Goal: Check status: Check status

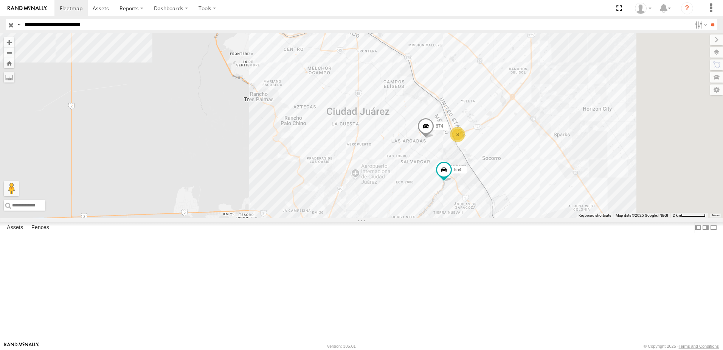
click at [453, 182] on span at bounding box center [444, 172] width 17 height 20
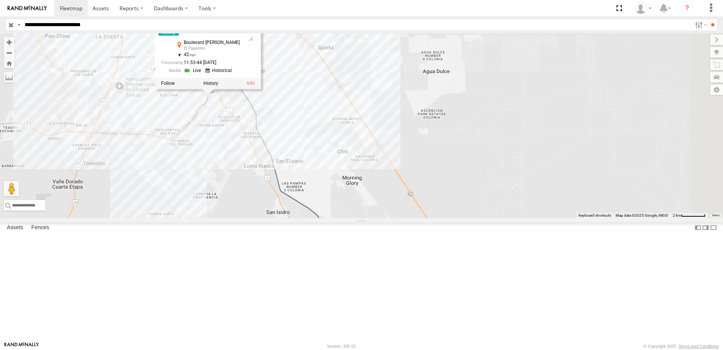
drag, startPoint x: 432, startPoint y: 154, endPoint x: 437, endPoint y: 198, distance: 44.2
click at [448, 203] on div "3 674 338 554 [GEOGRAPHIC_DATA][PERSON_NAME] 31.63604 , -106.34654 42 11:53:44 …" at bounding box center [361, 125] width 723 height 185
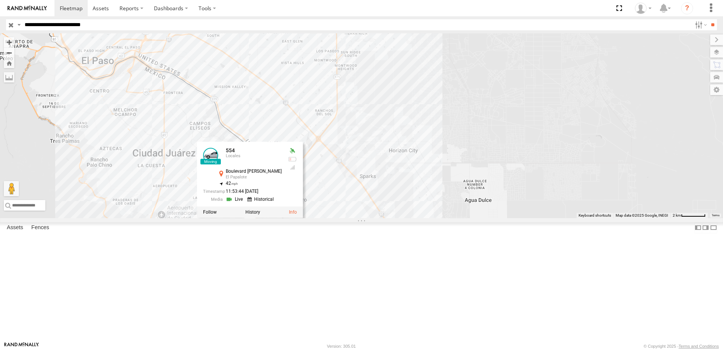
click at [513, 191] on div "3 674 338 554 [GEOGRAPHIC_DATA][PERSON_NAME] 31.63604 , -106.34654 42 11:53:44 …" at bounding box center [361, 125] width 723 height 185
click at [528, 163] on div "3 674 338 554 [GEOGRAPHIC_DATA][PERSON_NAME] 31.63604 , -106.34654 42 11:53:44 …" at bounding box center [361, 125] width 723 height 185
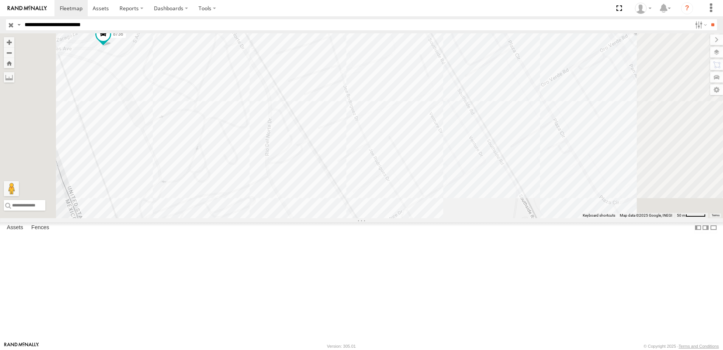
drag, startPoint x: 258, startPoint y: 168, endPoint x: 390, endPoint y: 146, distance: 133.0
click at [342, 154] on div "674 338 554 288 7323 8736" at bounding box center [361, 125] width 723 height 185
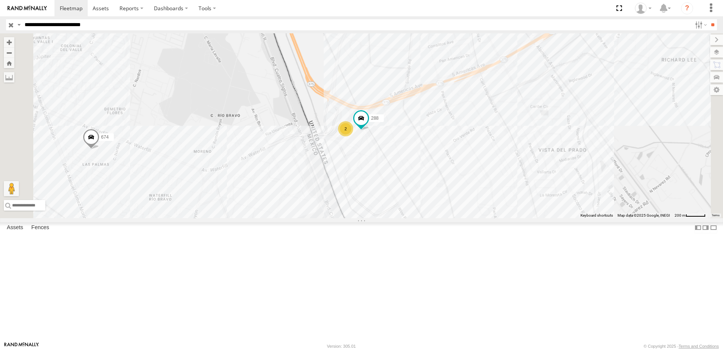
drag, startPoint x: 424, startPoint y: 263, endPoint x: 408, endPoint y: 194, distance: 71.1
click at [411, 202] on div "674 338 554 288 2" at bounding box center [361, 125] width 723 height 185
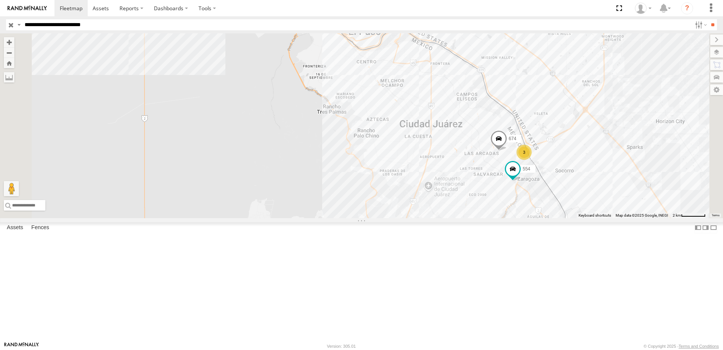
drag, startPoint x: 625, startPoint y: 213, endPoint x: 595, endPoint y: 183, distance: 42.8
click at [600, 184] on div "674 554 3 338" at bounding box center [361, 125] width 723 height 185
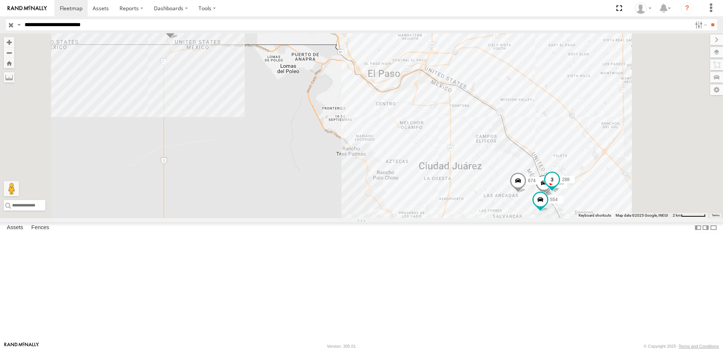
drag, startPoint x: 645, startPoint y: 247, endPoint x: 594, endPoint y: 233, distance: 52.5
click at [561, 191] on div "288" at bounding box center [552, 181] width 17 height 20
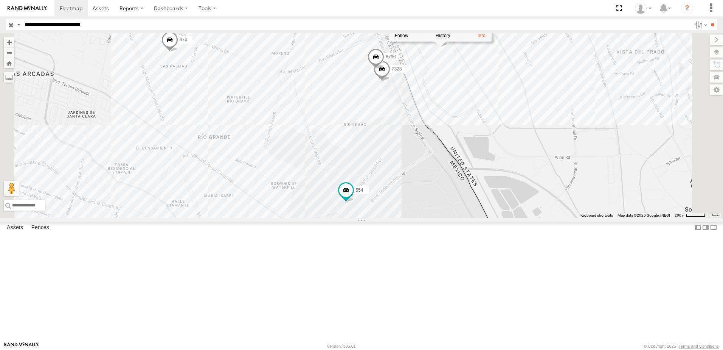
drag, startPoint x: 552, startPoint y: 238, endPoint x: 522, endPoint y: 278, distance: 50.8
click at [526, 218] on div "674 288 338 554 288 FOXCONN 31.67022 , -106.33231 South 0 12:10:52 [DATE] 7323 …" at bounding box center [361, 125] width 723 height 185
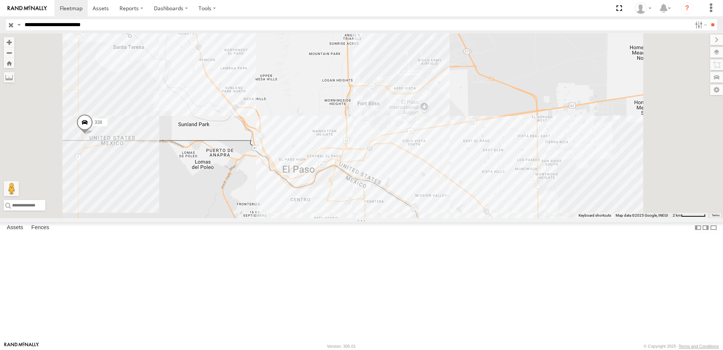
drag, startPoint x: 278, startPoint y: 195, endPoint x: 341, endPoint y: 213, distance: 64.7
click at [337, 212] on div "674 338 2" at bounding box center [361, 125] width 723 height 185
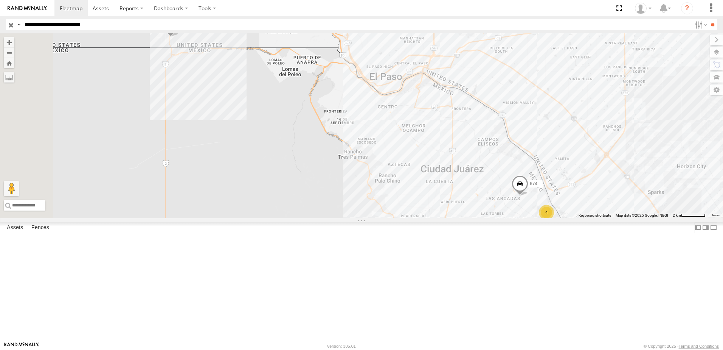
drag, startPoint x: 563, startPoint y: 233, endPoint x: 539, endPoint y: 227, distance: 24.8
click at [540, 218] on div "338 4 674" at bounding box center [361, 125] width 723 height 185
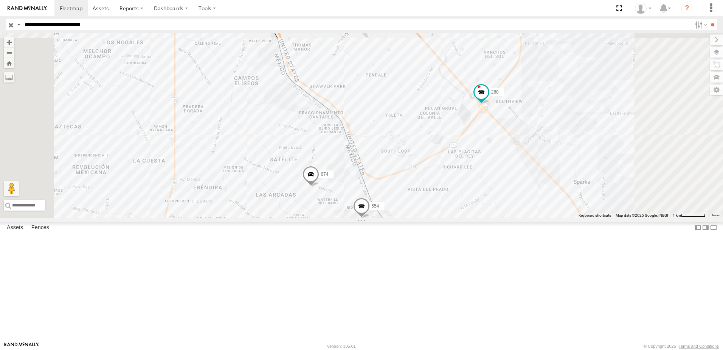
drag, startPoint x: 488, startPoint y: 273, endPoint x: 527, endPoint y: 246, distance: 46.8
click at [511, 218] on div "8736 674 288 554 7323 338" at bounding box center [361, 125] width 723 height 185
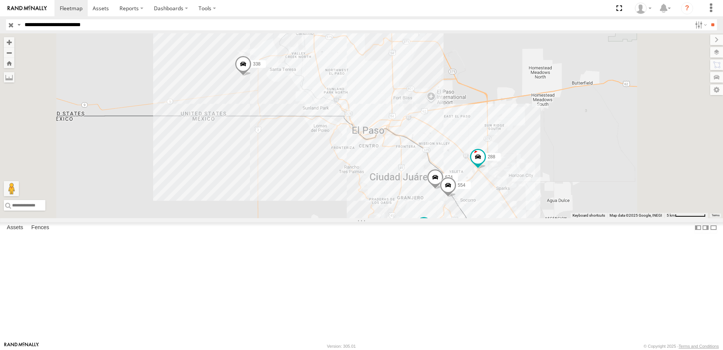
drag, startPoint x: 556, startPoint y: 265, endPoint x: 558, endPoint y: 258, distance: 7.4
click at [558, 218] on div "8736 674 288 554 7323 338" at bounding box center [361, 125] width 723 height 185
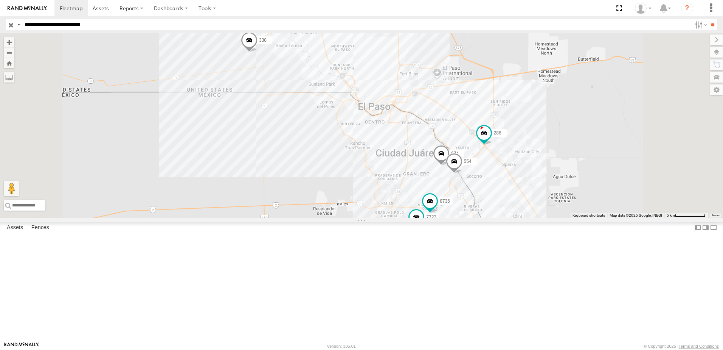
drag, startPoint x: 535, startPoint y: 298, endPoint x: 535, endPoint y: 287, distance: 11.0
click at [535, 218] on div "8736 674 288 554 7323 338" at bounding box center [361, 125] width 723 height 185
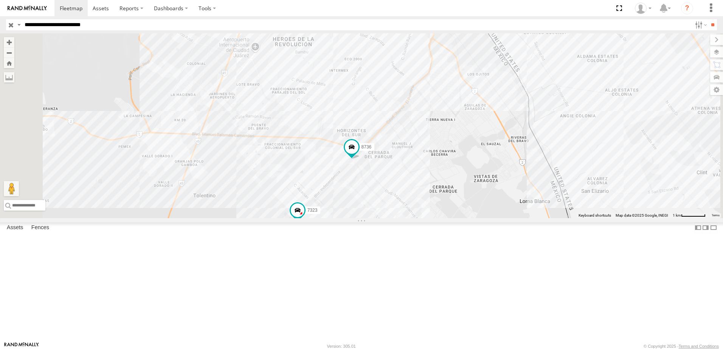
click at [109, 24] on input "**********" at bounding box center [357, 24] width 670 height 11
type input "**********"
click at [709, 19] on input "**" at bounding box center [713, 24] width 9 height 11
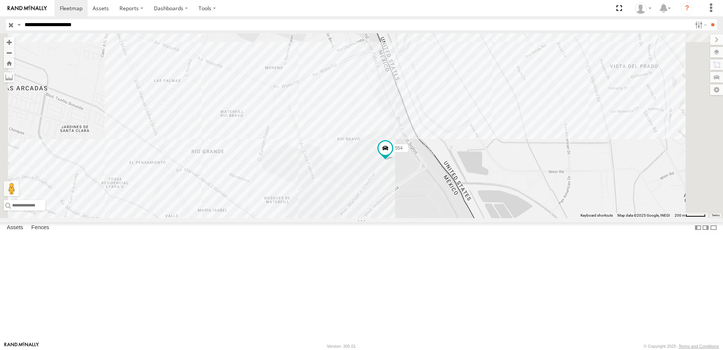
drag, startPoint x: 600, startPoint y: 204, endPoint x: 574, endPoint y: 216, distance: 28.8
click at [578, 216] on div "7323 8736 288 338 554" at bounding box center [361, 125] width 723 height 185
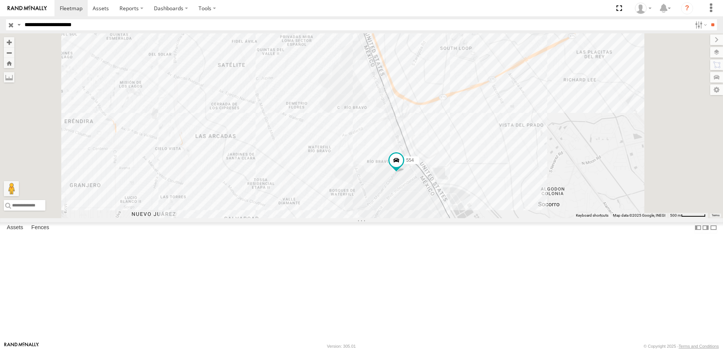
drag, startPoint x: 579, startPoint y: 213, endPoint x: 512, endPoint y: 215, distance: 67.4
click at [535, 215] on div "7323 8736 288 338 554" at bounding box center [361, 125] width 723 height 185
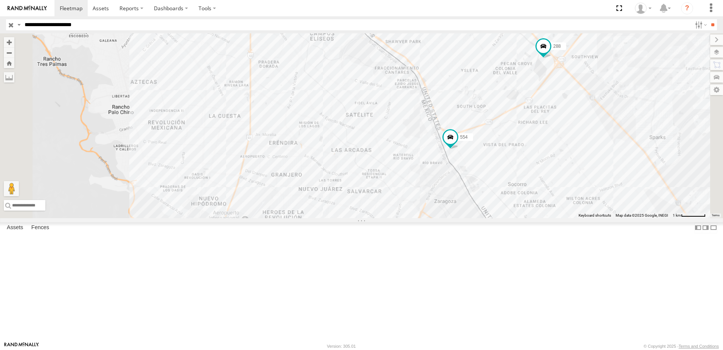
drag, startPoint x: 592, startPoint y: 212, endPoint x: 584, endPoint y: 230, distance: 20.2
click at [590, 218] on div "288 338 554" at bounding box center [361, 125] width 723 height 185
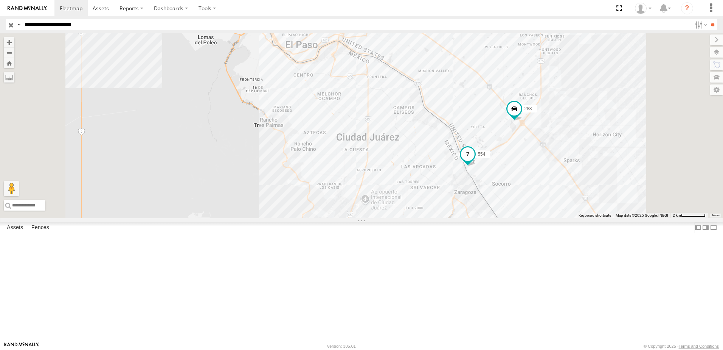
drag, startPoint x: 599, startPoint y: 222, endPoint x: 429, endPoint y: 226, distance: 169.6
click at [496, 218] on div "288 338 554" at bounding box center [361, 125] width 723 height 185
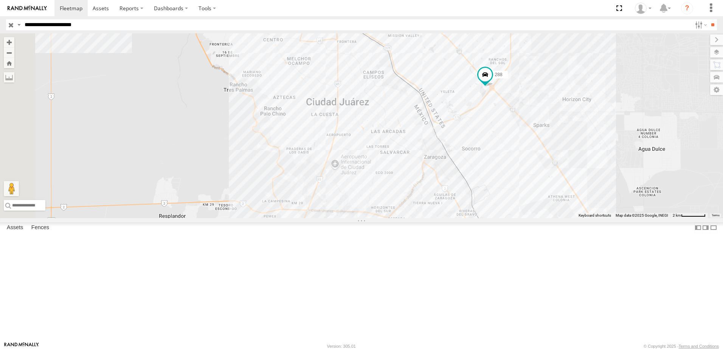
drag, startPoint x: 410, startPoint y: 104, endPoint x: 402, endPoint y: 139, distance: 36.5
click at [408, 129] on div "288 338 554 2" at bounding box center [361, 125] width 723 height 185
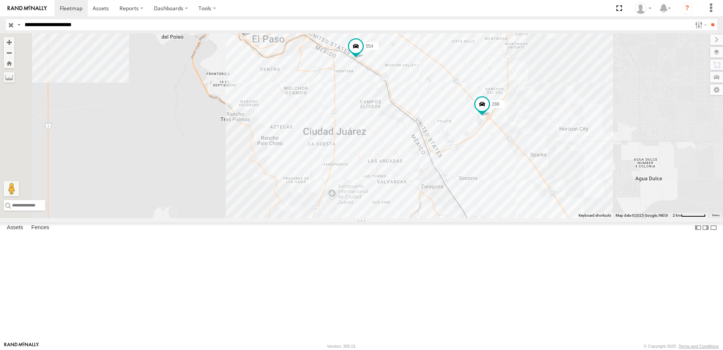
drag, startPoint x: 359, startPoint y: 122, endPoint x: 358, endPoint y: 149, distance: 27.3
click at [358, 149] on div "288 338 554 2" at bounding box center [361, 125] width 723 height 185
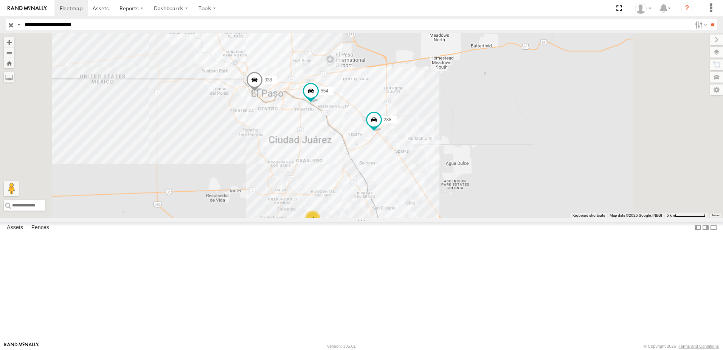
drag, startPoint x: 514, startPoint y: 236, endPoint x: 386, endPoint y: 212, distance: 130.3
click at [386, 212] on div "288 338 554 2" at bounding box center [361, 125] width 723 height 185
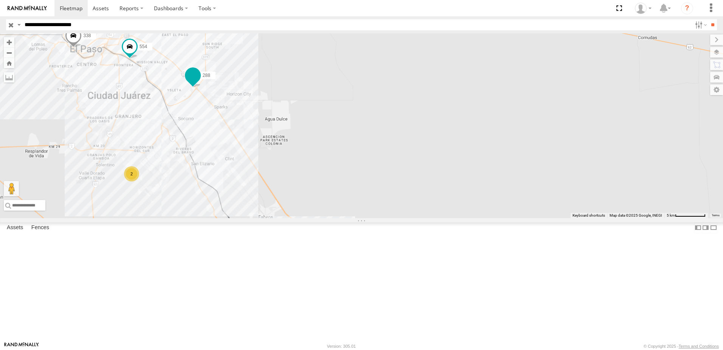
drag, startPoint x: 255, startPoint y: 152, endPoint x: 289, endPoint y: 140, distance: 36.9
click at [289, 140] on div "288 338 554 2" at bounding box center [361, 125] width 723 height 185
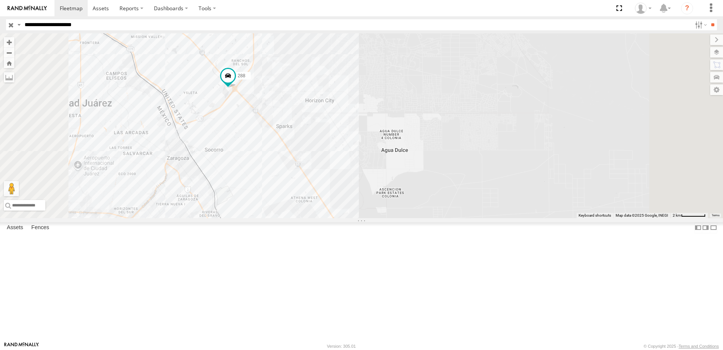
drag, startPoint x: 258, startPoint y: 148, endPoint x: 316, endPoint y: 139, distance: 58.1
click at [314, 140] on div "288 338 554 2" at bounding box center [361, 125] width 723 height 185
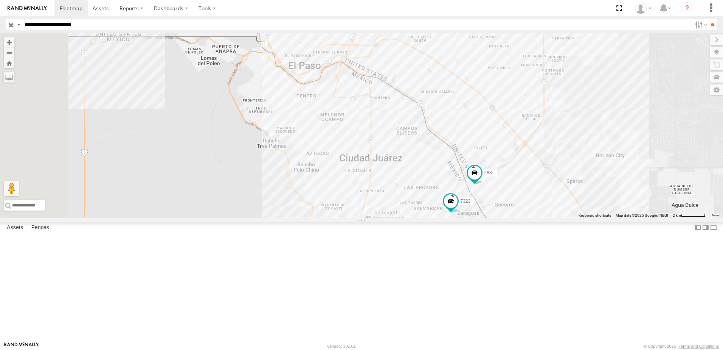
drag, startPoint x: 406, startPoint y: 241, endPoint x: 432, endPoint y: 212, distance: 38.8
click at [432, 212] on div "7323 8736 288 2" at bounding box center [361, 125] width 723 height 185
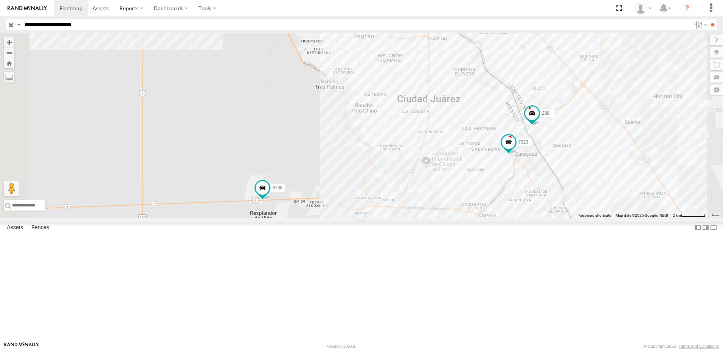
drag, startPoint x: 340, startPoint y: 208, endPoint x: 364, endPoint y: 208, distance: 24.6
click at [364, 208] on div "7323 8736 288 2" at bounding box center [361, 125] width 723 height 185
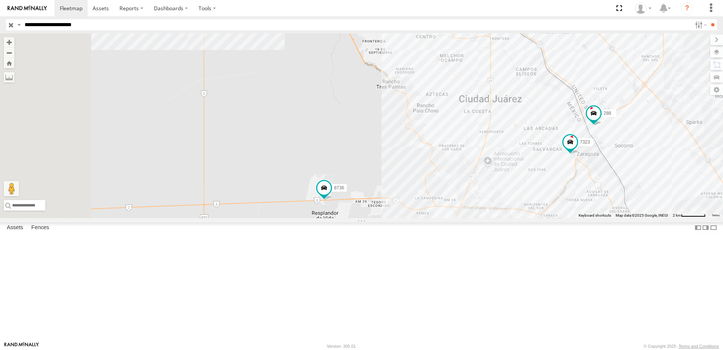
drag, startPoint x: 320, startPoint y: 210, endPoint x: 334, endPoint y: 197, distance: 19.3
click at [334, 197] on div "7323 8736 288 2" at bounding box center [361, 125] width 723 height 185
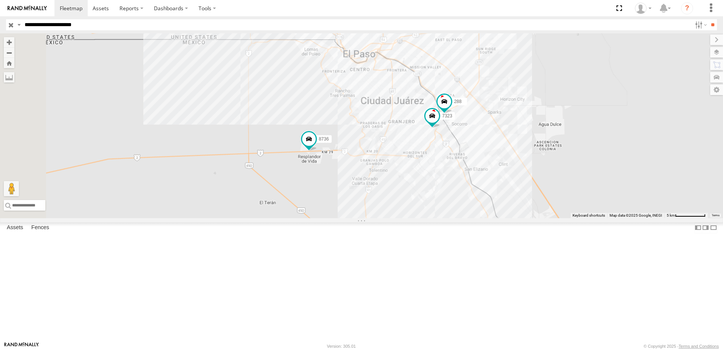
drag, startPoint x: 350, startPoint y: 193, endPoint x: 353, endPoint y: 189, distance: 4.9
click at [352, 189] on div "7323 8736 288" at bounding box center [361, 125] width 723 height 185
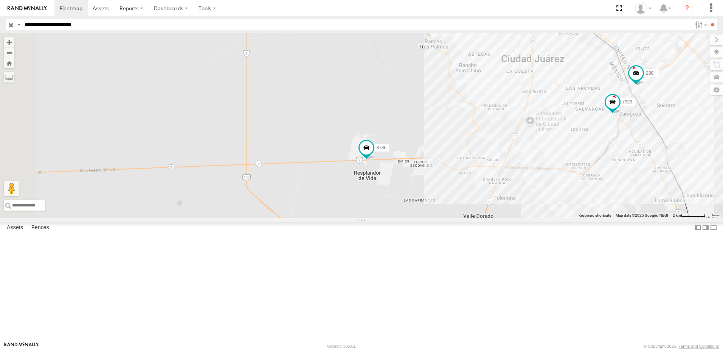
click at [434, 218] on div "7323 8736 288" at bounding box center [361, 125] width 723 height 185
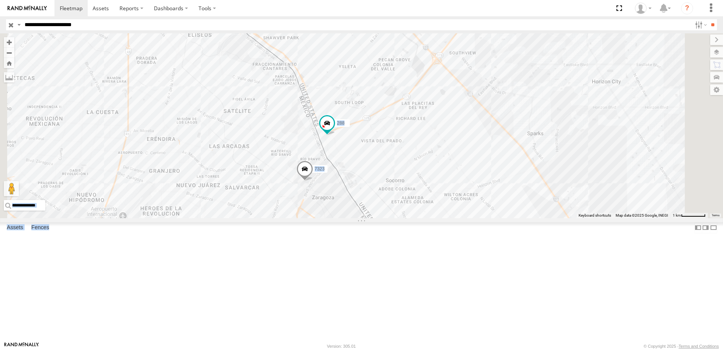
drag, startPoint x: 204, startPoint y: 215, endPoint x: 319, endPoint y: 194, distance: 116.2
click at [319, 194] on main "← Move left → Move right ↑ Move up ↓ Move down + Zoom in - Zoom out Home Jump l…" at bounding box center [361, 187] width 723 height 308
drag, startPoint x: 319, startPoint y: 194, endPoint x: 389, endPoint y: 182, distance: 71.5
click at [382, 184] on div "7323 8736 288 338" at bounding box center [361, 125] width 723 height 185
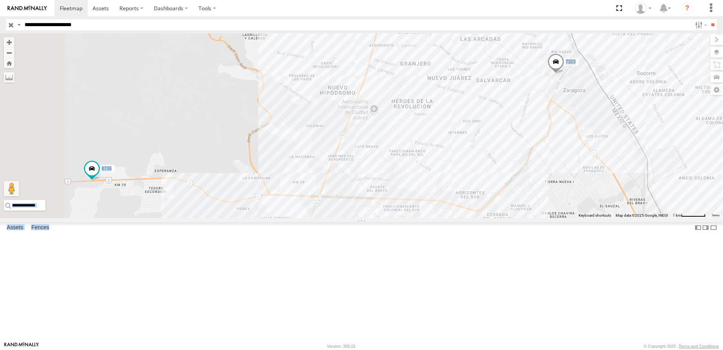
drag, startPoint x: 333, startPoint y: 190, endPoint x: 434, endPoint y: 162, distance: 105.3
click at [428, 163] on div "7323 8736 288 338" at bounding box center [361, 125] width 723 height 185
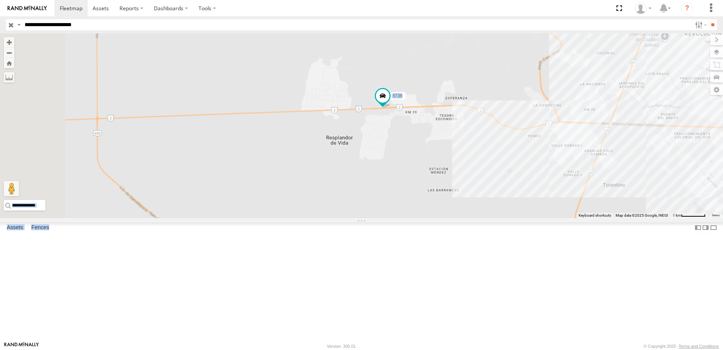
drag, startPoint x: 367, startPoint y: 200, endPoint x: 397, endPoint y: 203, distance: 29.3
click at [387, 202] on div "7323 8736 288 338" at bounding box center [361, 125] width 723 height 185
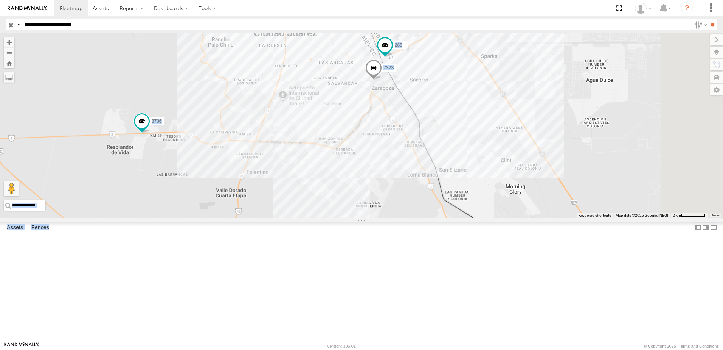
drag, startPoint x: 541, startPoint y: 204, endPoint x: 328, endPoint y: 213, distance: 214.0
click at [324, 212] on div "7323 8736 288 338" at bounding box center [361, 125] width 723 height 185
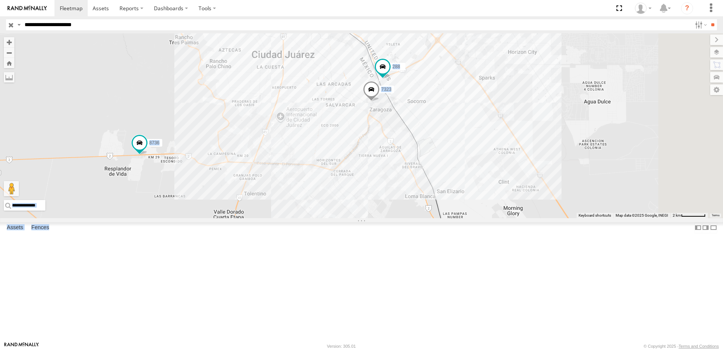
drag, startPoint x: 506, startPoint y: 200, endPoint x: 508, endPoint y: 206, distance: 6.5
click at [505, 218] on div "7323 8736 288 338" at bounding box center [361, 125] width 723 height 185
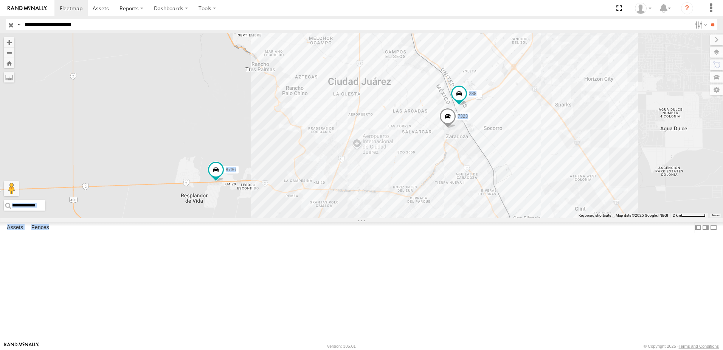
drag, startPoint x: 474, startPoint y: 185, endPoint x: 528, endPoint y: 208, distance: 58.1
click at [508, 197] on div "7323 8736 288 338" at bounding box center [361, 125] width 723 height 185
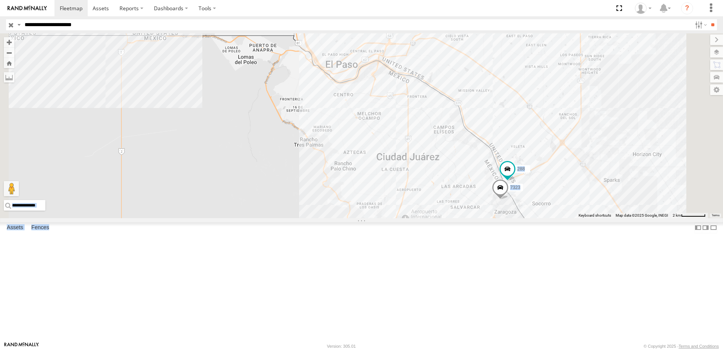
click at [306, 210] on div "8736 338 554 7323 288" at bounding box center [361, 125] width 723 height 185
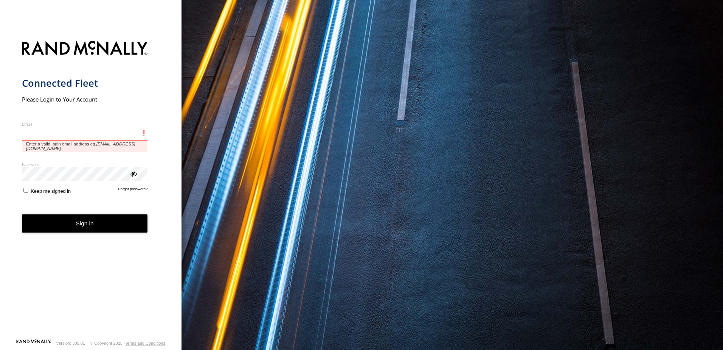
type input "**********"
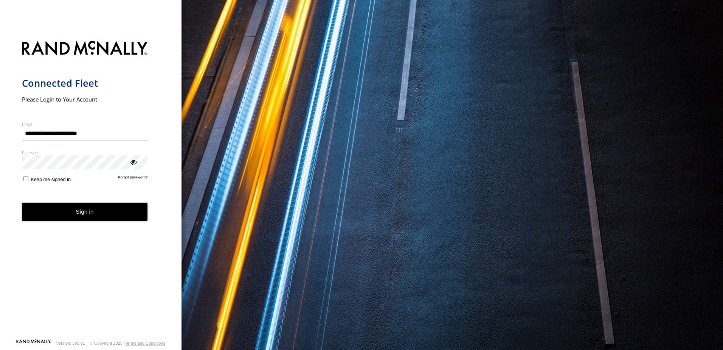
click at [126, 218] on button "Sign in" at bounding box center [85, 211] width 126 height 19
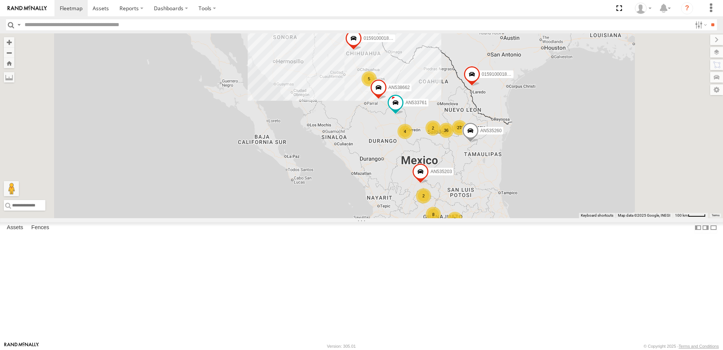
click at [18, 25] on label at bounding box center [19, 24] width 6 height 11
click at [0, 0] on span "Asset Label" at bounding box center [0, 0] width 0 height 0
click at [69, 24] on input "text" at bounding box center [357, 24] width 670 height 11
type input "**********"
click at [709, 19] on input "**" at bounding box center [713, 24] width 9 height 11
